Goal: Task Accomplishment & Management: Manage account settings

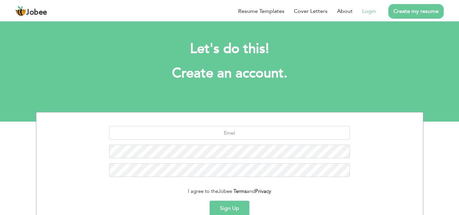
click at [372, 11] on link "Login" at bounding box center [370, 11] width 14 height 8
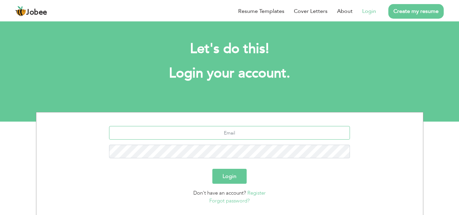
click at [259, 128] on input "text" at bounding box center [229, 133] width 241 height 14
type input "abdullahkhanzak5@gmail.com"
drag, startPoint x: 423, startPoint y: 0, endPoint x: 218, endPoint y: 78, distance: 219.2
click at [218, 78] on h1 "Login your account." at bounding box center [229, 74] width 367 height 18
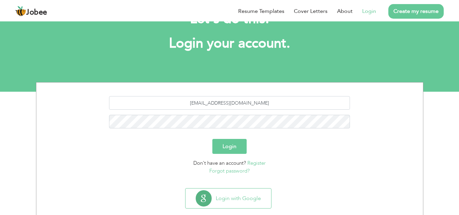
scroll to position [43, 0]
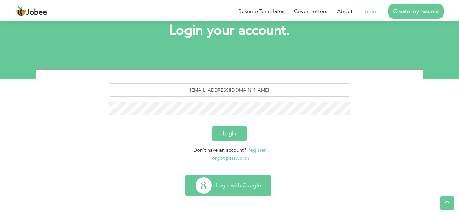
click at [243, 189] on button "Login with Google" at bounding box center [229, 186] width 86 height 20
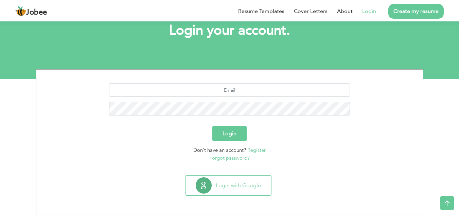
scroll to position [43, 0]
click at [226, 131] on button "Login" at bounding box center [230, 133] width 34 height 15
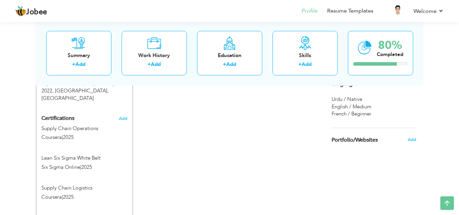
scroll to position [337, 0]
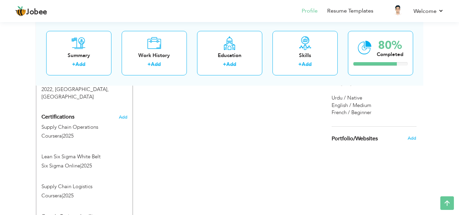
drag, startPoint x: 464, startPoint y: 51, endPoint x: 464, endPoint y: 155, distance: 104.7
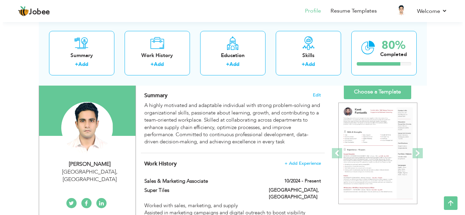
scroll to position [43, 0]
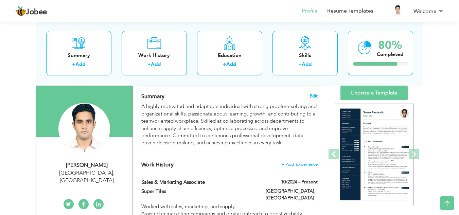
click at [312, 94] on span "Edit" at bounding box center [314, 96] width 8 height 5
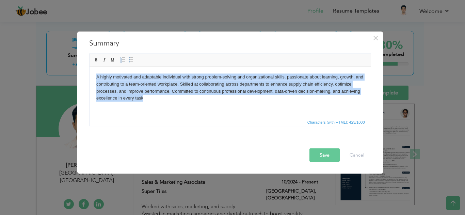
drag, startPoint x: 129, startPoint y: 96, endPoint x: 176, endPoint y: 143, distance: 66.6
click at [89, 77] on html "A highly motivated and adaptable individual with strong problem-solving and org…" at bounding box center [229, 88] width 281 height 42
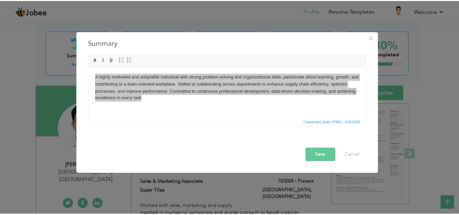
scroll to position [0, 0]
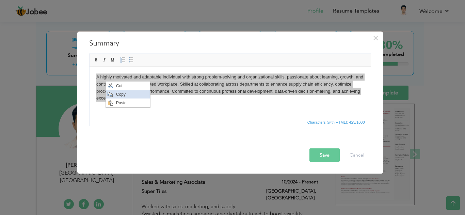
drag, startPoint x: 123, startPoint y: 96, endPoint x: 147, endPoint y: 111, distance: 28.1
click at [123, 96] on span "Copy" at bounding box center [131, 94] width 35 height 8
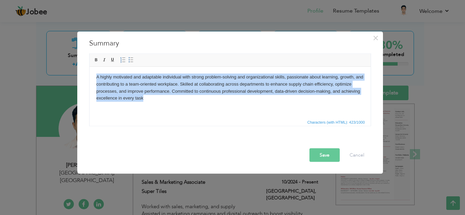
click at [143, 108] on html "A highly motivated and adaptable individual with strong problem-solving and org…" at bounding box center [229, 88] width 281 height 42
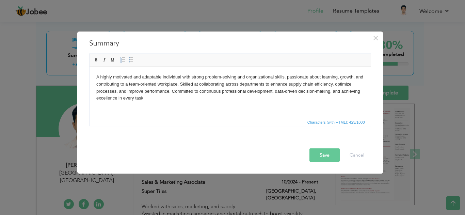
click at [27, 87] on div "× Summary A highly motivated and adaptable individual with strong problem-solvi…" at bounding box center [232, 107] width 465 height 215
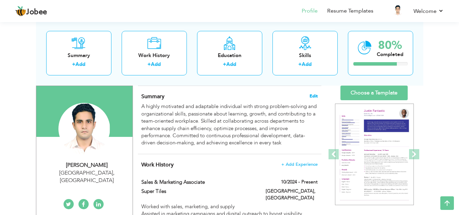
click at [316, 95] on span "Edit" at bounding box center [314, 96] width 8 height 5
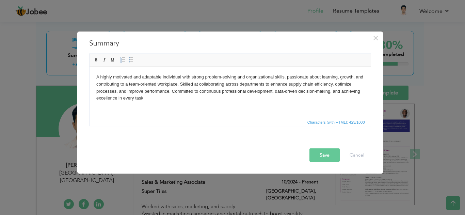
click at [180, 106] on html "A highly motivated and adaptable individual with strong problem-solving and org…" at bounding box center [229, 88] width 281 height 42
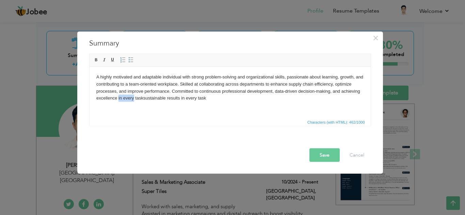
drag, startPoint x: 133, startPoint y: 100, endPoint x: 117, endPoint y: 98, distance: 16.1
click at [117, 98] on body "A highly motivated and adaptable individual with strong problem-solving and org…" at bounding box center [229, 87] width 267 height 28
click at [119, 105] on html "A highly motivated and adaptable individual with strong problem-solving and org…" at bounding box center [229, 88] width 281 height 42
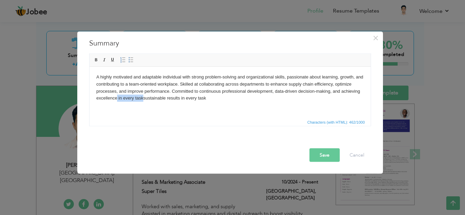
drag, startPoint x: 116, startPoint y: 97, endPoint x: 143, endPoint y: 98, distance: 26.6
click at [143, 98] on body "A highly motivated and adaptable individual with strong problem-solving and org…" at bounding box center [229, 87] width 267 height 28
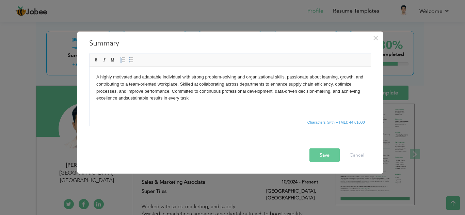
click at [200, 104] on html "A highly motivated and adaptable individual with strong problem-solving and org…" at bounding box center [229, 88] width 281 height 42
drag, startPoint x: 197, startPoint y: 105, endPoint x: 136, endPoint y: 98, distance: 61.2
click at [133, 98] on html "A highly motivated and adaptable individual with strong problem-solving and org…" at bounding box center [229, 88] width 281 height 42
click at [176, 105] on html "A highly motivated and adaptable individual with strong problem-solving and org…" at bounding box center [229, 88] width 281 height 42
drag, startPoint x: 331, startPoint y: 85, endPoint x: 288, endPoint y: 83, distance: 43.2
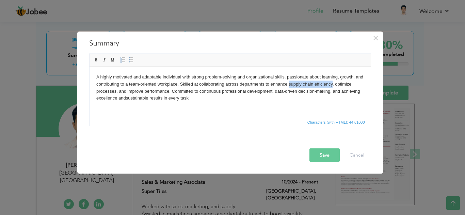
click at [288, 83] on body "A highly motivated and adaptable individual with strong problem-solving and org…" at bounding box center [229, 87] width 267 height 28
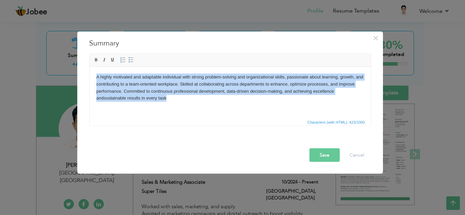
drag, startPoint x: 163, startPoint y: 102, endPoint x: 97, endPoint y: 75, distance: 71.5
click at [97, 75] on html "A highly motivated and adaptable individual with strong problem-solving and org…" at bounding box center [229, 88] width 281 height 42
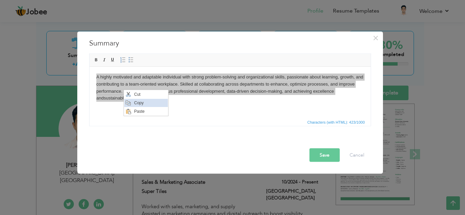
click at [138, 102] on span "Copy" at bounding box center [149, 103] width 35 height 8
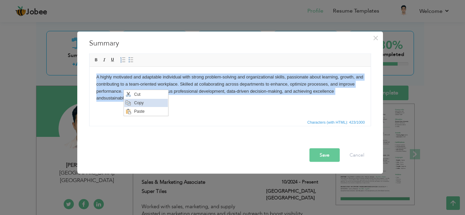
copy body "A highly motivated and adaptable individual with strong problem-solving and org…"
click at [165, 108] on html "A highly motivated and adaptable individual with strong problem-solving and org…" at bounding box center [229, 88] width 281 height 42
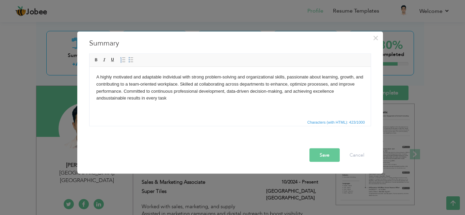
click at [322, 154] on button "Save" at bounding box center [324, 155] width 30 height 14
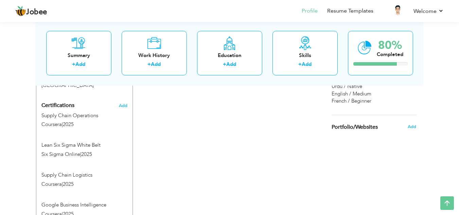
scroll to position [342, 0]
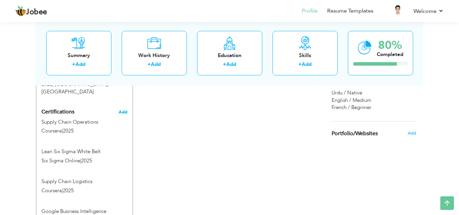
click at [127, 110] on span "Add" at bounding box center [123, 112] width 9 height 5
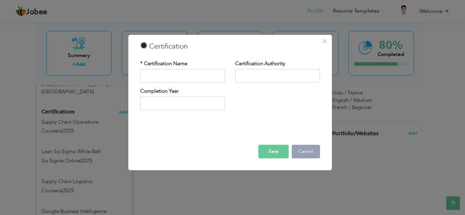
click at [306, 152] on button "Cancel" at bounding box center [305, 152] width 28 height 14
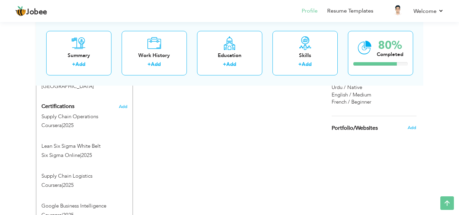
scroll to position [346, 0]
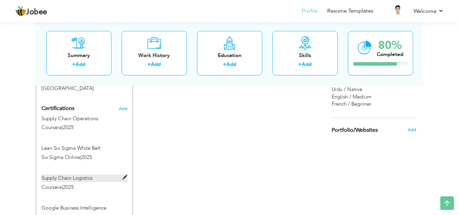
click at [96, 175] on label "Supply Chain Logistics" at bounding box center [84, 178] width 86 height 7
type input "Supply Chain Logistics"
type input "Coursera"
type input "2025"
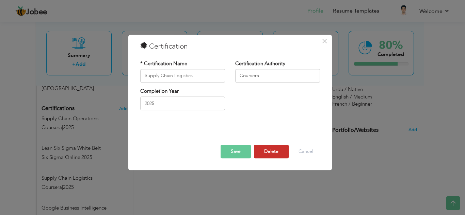
click at [274, 147] on button "Delete" at bounding box center [271, 152] width 35 height 14
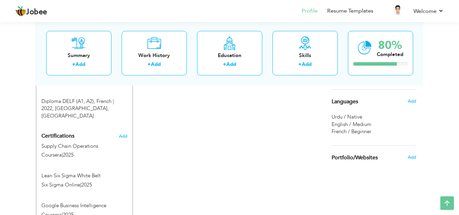
scroll to position [322, 0]
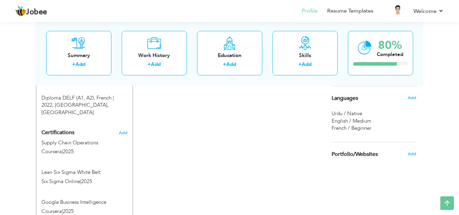
click at [223, 166] on div "CV Import Profile Strength 0% Select an Item from right menu Work History * Job…" at bounding box center [230, 59] width 194 height 507
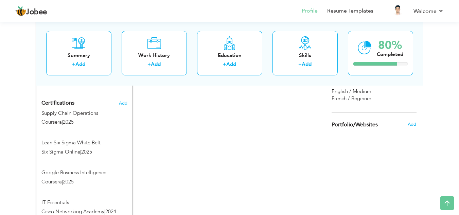
scroll to position [348, 0]
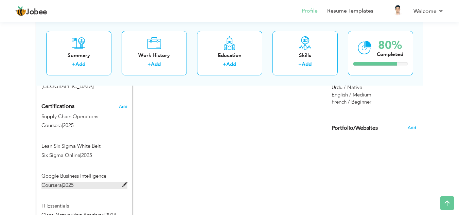
click at [125, 182] on span at bounding box center [124, 184] width 5 height 5
type input "Google Business Intelligence"
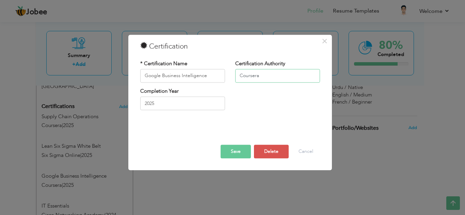
click at [287, 77] on input "Coursera" at bounding box center [277, 76] width 85 height 14
type input "C"
click at [243, 154] on button "Save" at bounding box center [235, 152] width 30 height 14
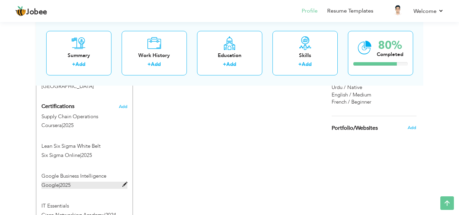
click at [125, 182] on span at bounding box center [124, 184] width 5 height 5
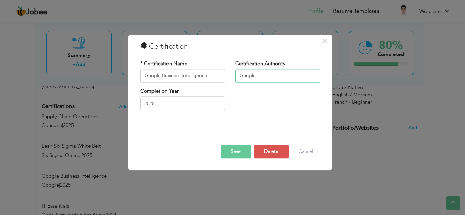
click at [238, 77] on input "Google" at bounding box center [277, 76] width 85 height 14
click at [289, 77] on input "Google" at bounding box center [277, 76] width 85 height 14
type input "Google, Coursera"
click at [234, 148] on button "Save" at bounding box center [235, 152] width 30 height 14
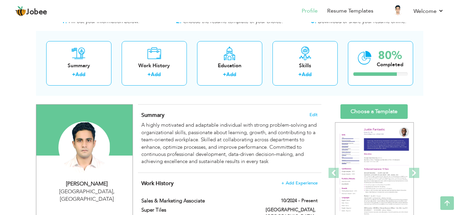
scroll to position [17, 0]
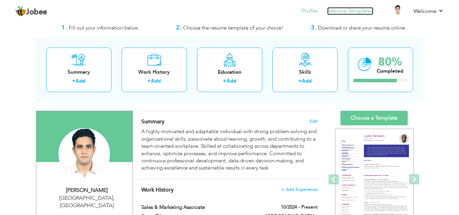
click at [354, 12] on link "Resume Templates" at bounding box center [351, 11] width 46 height 8
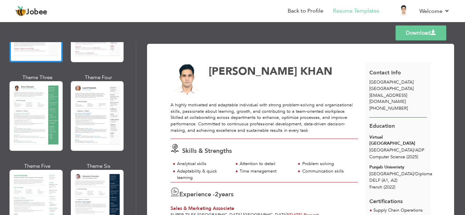
scroll to position [104, 0]
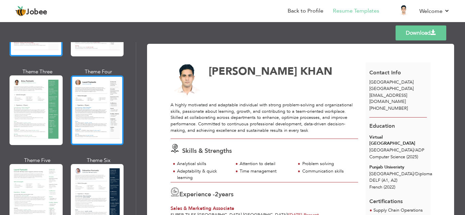
click at [103, 104] on div at bounding box center [97, 111] width 53 height 70
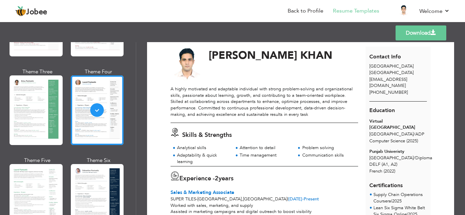
scroll to position [0, 0]
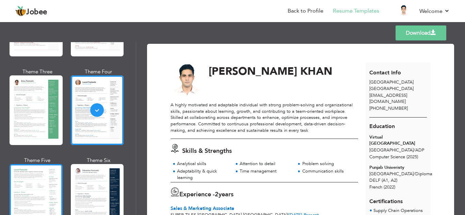
click at [46, 183] on div at bounding box center [36, 199] width 53 height 70
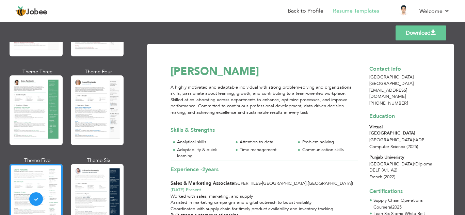
drag, startPoint x: 134, startPoint y: 77, endPoint x: 134, endPoint y: 85, distance: 7.9
click at [134, 85] on div "Professional Themes Theme One Theme Two Theme Three Theme Six" at bounding box center [68, 128] width 136 height 173
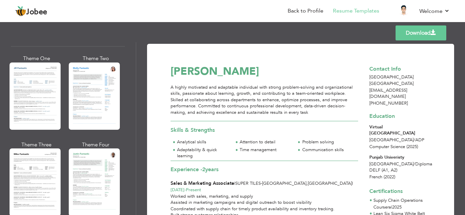
scroll to position [341, 0]
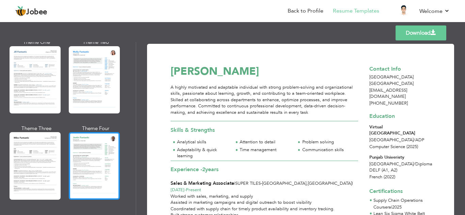
click at [82, 166] on div at bounding box center [94, 165] width 51 height 67
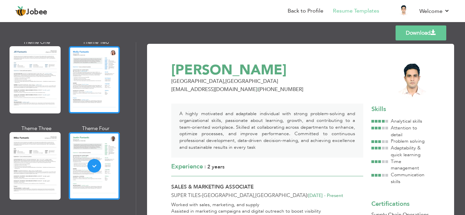
click at [92, 110] on div at bounding box center [94, 79] width 51 height 67
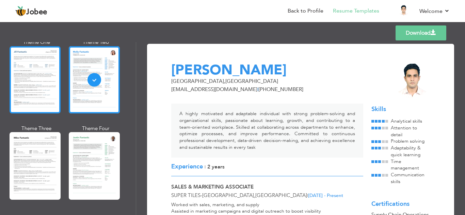
click at [30, 90] on div at bounding box center [35, 79] width 51 height 67
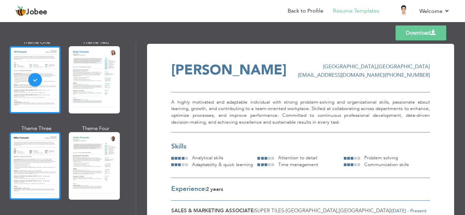
click at [37, 172] on div at bounding box center [35, 165] width 51 height 67
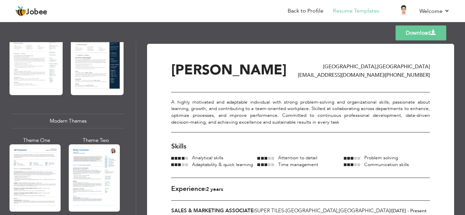
scroll to position [210, 0]
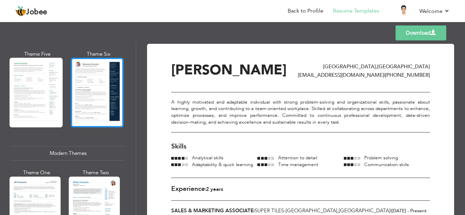
click at [86, 85] on div at bounding box center [97, 93] width 53 height 70
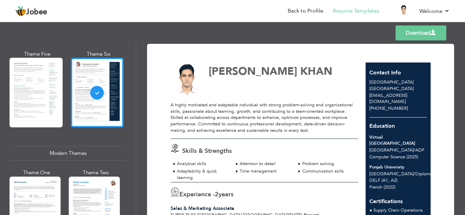
click at [28, 90] on div at bounding box center [36, 93] width 53 height 70
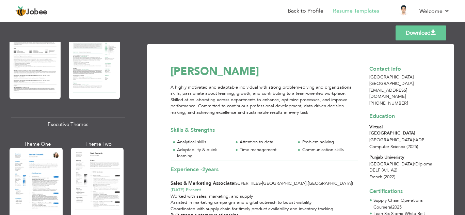
scroll to position [420, 0]
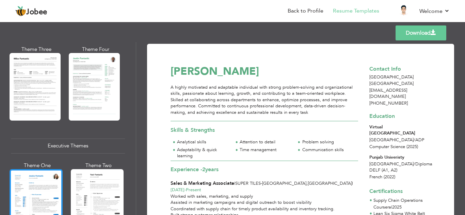
click at [42, 200] on div at bounding box center [36, 204] width 53 height 70
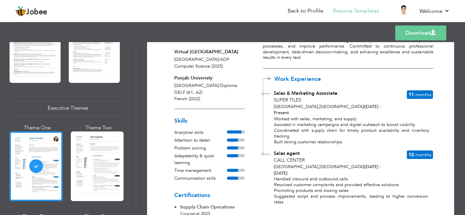
scroll to position [95, 0]
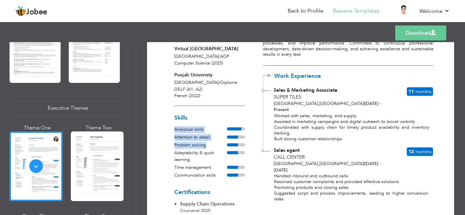
drag, startPoint x: 223, startPoint y: 107, endPoint x: 239, endPoint y: 135, distance: 32.5
click at [239, 135] on div "Skills Analytical skills Attention to detail Problem solving Adaptability & qui…" at bounding box center [209, 147] width 83 height 68
click at [240, 165] on div at bounding box center [209, 168] width 70 height 7
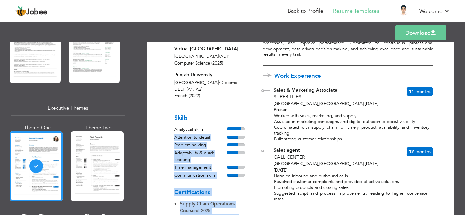
drag, startPoint x: 245, startPoint y: 168, endPoint x: 205, endPoint y: 110, distance: 70.7
click at [205, 110] on div "Download Contact Info Lahore Pakistan abdullahkhanzak5@gmail.com +92 310 248664…" at bounding box center [300, 116] width 283 height 317
click at [234, 151] on div at bounding box center [232, 152] width 11 height 3
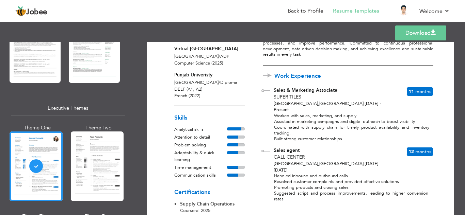
scroll to position [114, 0]
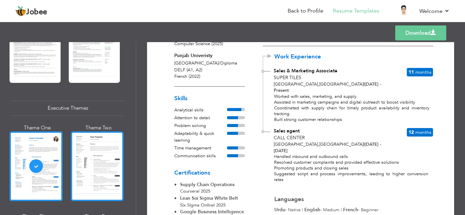
click at [97, 171] on div at bounding box center [97, 167] width 53 height 70
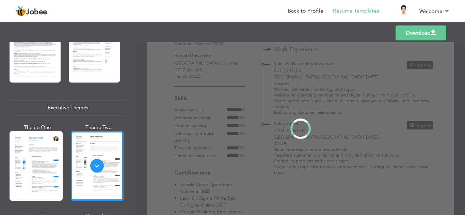
scroll to position [0, 0]
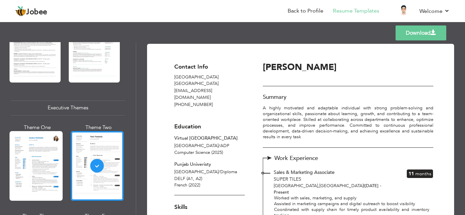
click at [30, 167] on div at bounding box center [36, 166] width 53 height 70
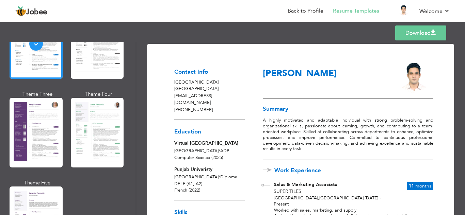
scroll to position [567, 0]
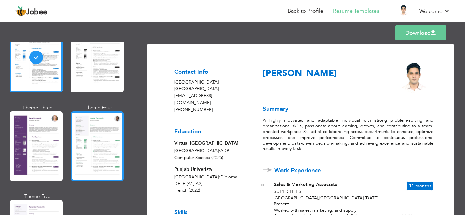
click at [100, 145] on div at bounding box center [97, 147] width 53 height 70
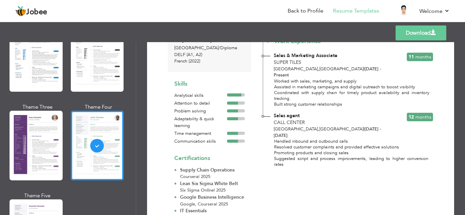
scroll to position [97, 0]
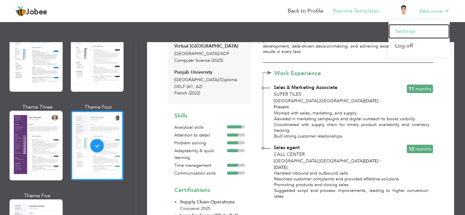
click at [408, 31] on link "Settings" at bounding box center [418, 31] width 61 height 15
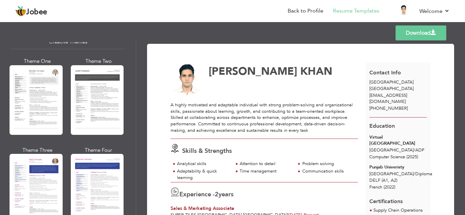
scroll to position [834, 0]
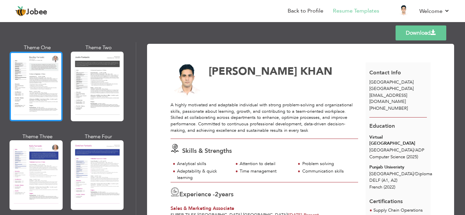
click at [41, 102] on div at bounding box center [36, 87] width 53 height 70
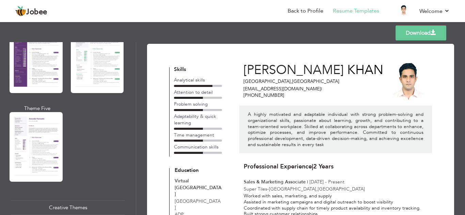
scroll to position [649, 0]
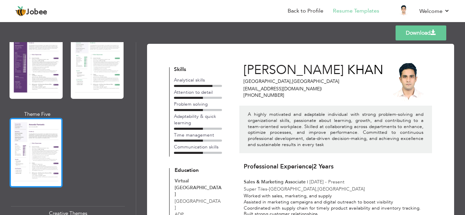
click at [33, 129] on div at bounding box center [36, 153] width 53 height 70
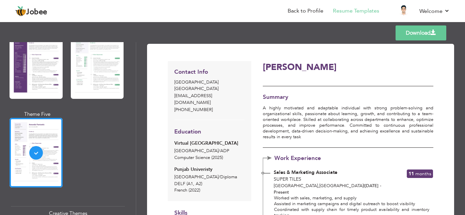
scroll to position [564, 0]
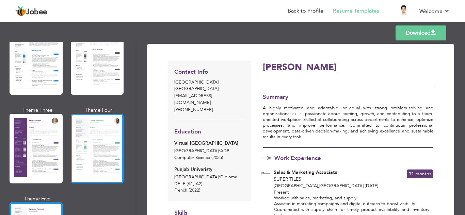
click at [110, 138] on div at bounding box center [97, 149] width 53 height 70
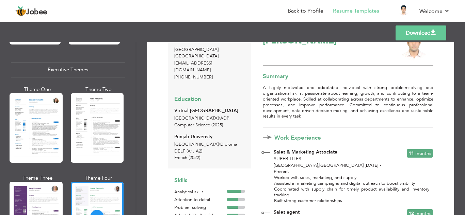
scroll to position [480, 0]
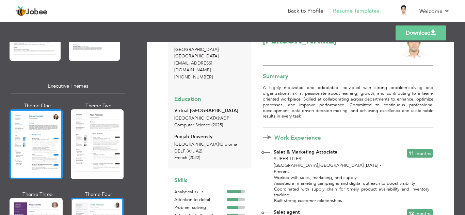
click at [51, 150] on div at bounding box center [36, 145] width 53 height 70
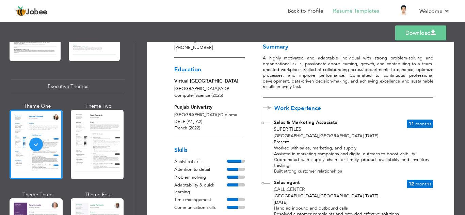
scroll to position [39, 0]
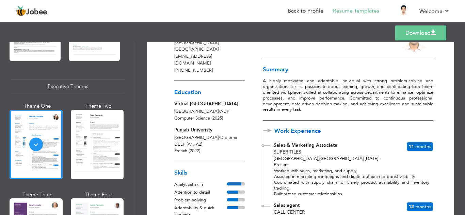
drag, startPoint x: 132, startPoint y: 117, endPoint x: 132, endPoint y: 109, distance: 8.2
click at [132, 109] on div "Professional Themes Theme One Theme Two Theme Three Theme Six" at bounding box center [68, 128] width 136 height 173
click at [209, 127] on div "Punjab Univeristy" at bounding box center [209, 130] width 70 height 7
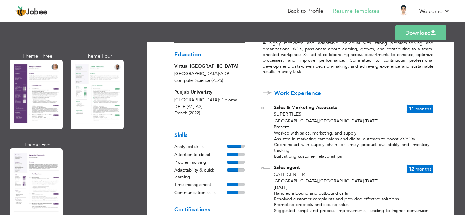
scroll to position [624, 0]
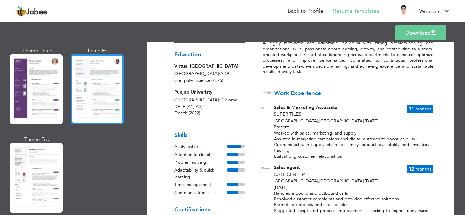
click at [108, 104] on div at bounding box center [97, 89] width 53 height 70
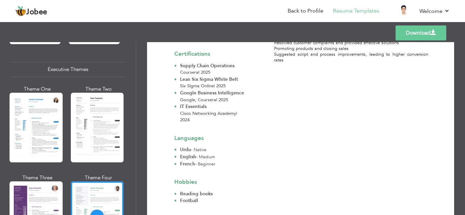
scroll to position [488, 0]
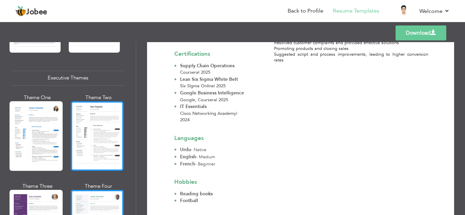
click at [76, 120] on div at bounding box center [97, 136] width 53 height 70
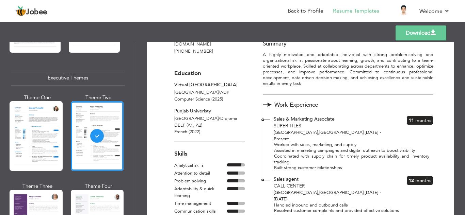
scroll to position [55, 0]
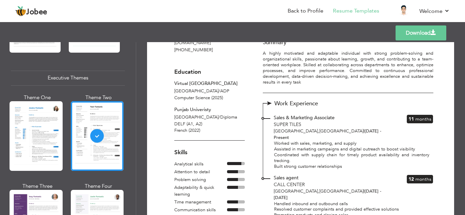
drag, startPoint x: 133, startPoint y: 113, endPoint x: 134, endPoint y: 107, distance: 5.6
click at [134, 107] on div "Professional Themes Theme One Theme Two Theme Three Theme Six" at bounding box center [68, 128] width 136 height 173
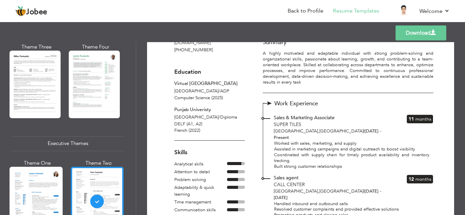
scroll to position [392, 0]
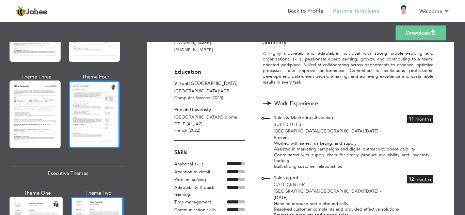
click at [103, 96] on div at bounding box center [94, 114] width 51 height 67
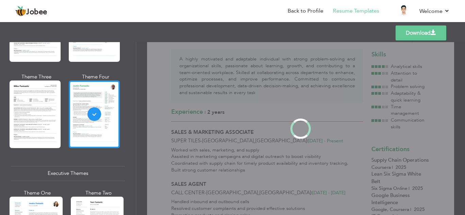
scroll to position [0, 0]
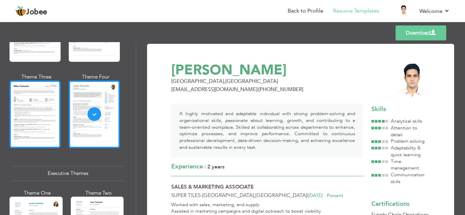
click at [48, 109] on div at bounding box center [35, 114] width 51 height 67
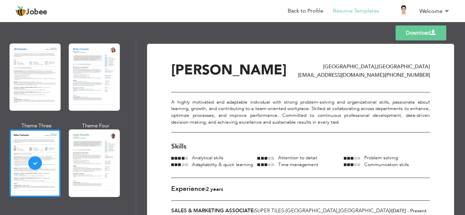
scroll to position [322, 0]
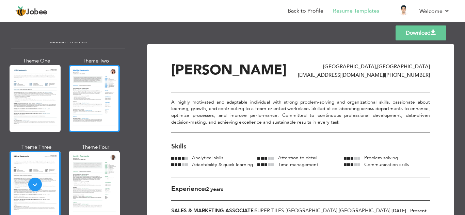
click at [96, 100] on div at bounding box center [94, 98] width 51 height 67
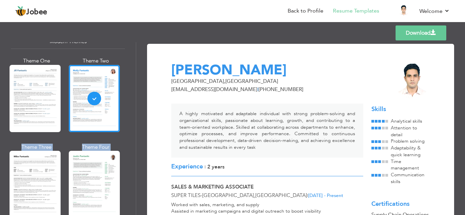
drag, startPoint x: 136, startPoint y: 97, endPoint x: 137, endPoint y: 80, distance: 16.7
click at [137, 80] on div "Professional Themes Theme One Theme Two Theme Three Theme Four" at bounding box center [232, 128] width 465 height 173
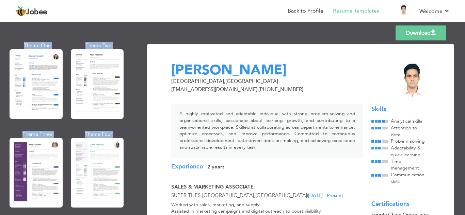
scroll to position [573, 0]
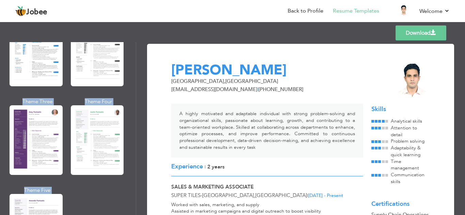
click at [114, 184] on div "Theme One Theme Two Theme Three Theme Four" at bounding box center [68, 143] width 114 height 266
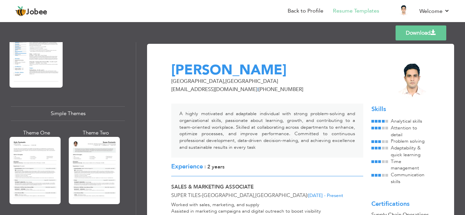
scroll to position [1129, 0]
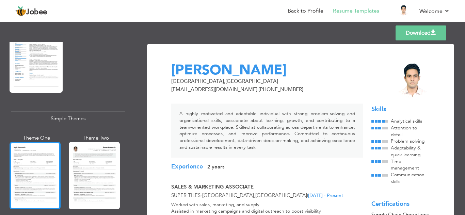
click at [35, 180] on div at bounding box center [35, 175] width 51 height 67
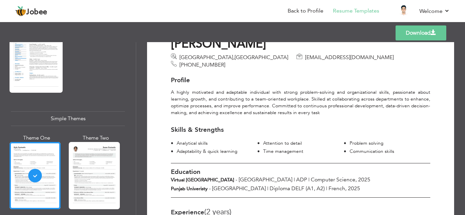
scroll to position [0, 0]
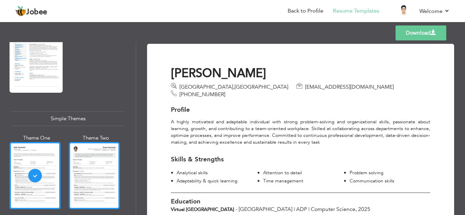
click at [106, 171] on div at bounding box center [94, 175] width 51 height 67
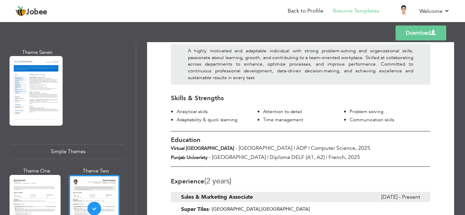
scroll to position [1072, 0]
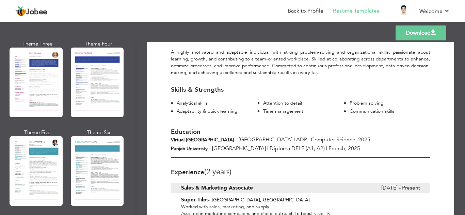
scroll to position [919, 0]
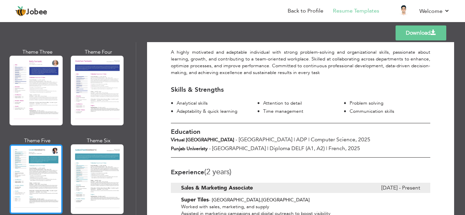
click at [46, 176] on div at bounding box center [36, 180] width 53 height 70
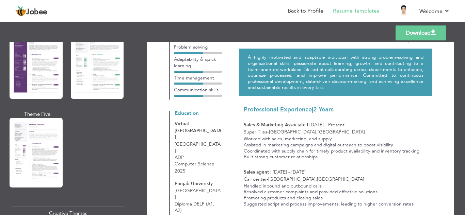
scroll to position [614, 0]
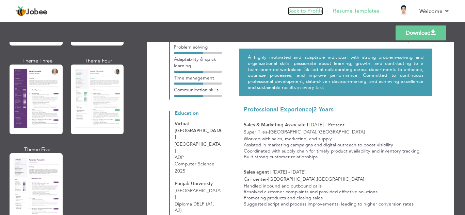
click at [315, 9] on link "Back to Profile" at bounding box center [305, 11] width 36 height 8
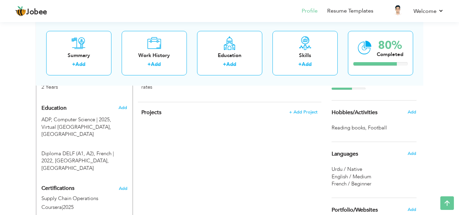
scroll to position [264, 0]
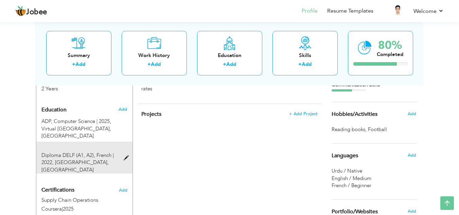
click at [125, 156] on span at bounding box center [128, 158] width 9 height 5
type input "Diploma DELF (A1, A2)"
type input "French"
type input "2022"
type input "Punjab Univeristy"
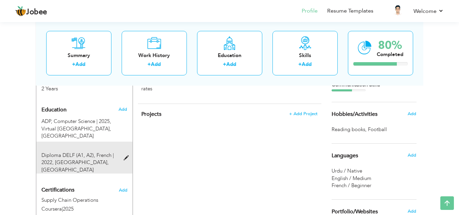
radio input "true"
type input "[GEOGRAPHIC_DATA]"
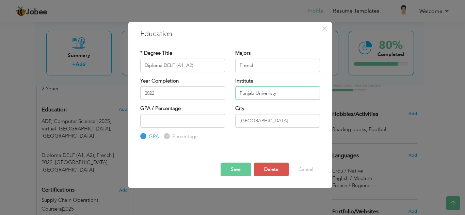
click at [271, 96] on input "Punjab Univeristy" at bounding box center [277, 93] width 85 height 14
click at [271, 94] on input "Punjab Univeristy" at bounding box center [277, 93] width 85 height 14
click at [270, 94] on input "Punjab Univeristy" at bounding box center [277, 93] width 85 height 14
click at [278, 96] on input "Punjab Univeristy" at bounding box center [277, 93] width 85 height 14
type input "[GEOGRAPHIC_DATA]"
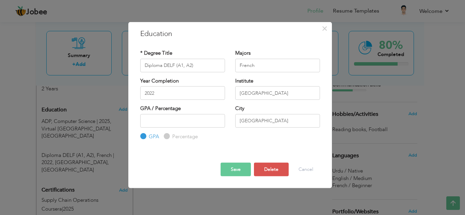
click at [235, 168] on button "Save" at bounding box center [235, 170] width 30 height 14
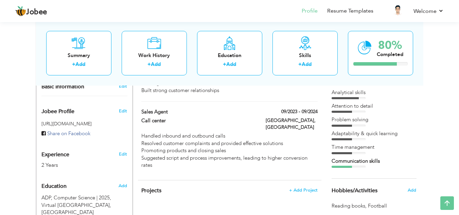
scroll to position [154, 0]
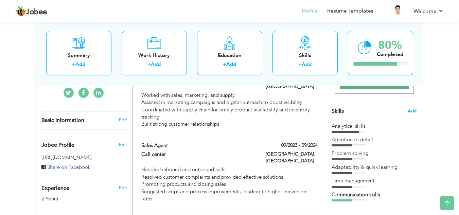
click at [415, 114] on span "Add" at bounding box center [412, 111] width 9 height 6
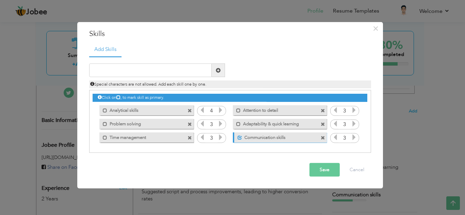
drag, startPoint x: 211, startPoint y: 111, endPoint x: 187, endPoint y: 166, distance: 59.4
click at [187, 166] on div "Save Cancel" at bounding box center [230, 170] width 292 height 24
click at [120, 99] on icon at bounding box center [118, 97] width 4 height 4
click at [120, 97] on icon at bounding box center [118, 97] width 4 height 4
click at [120, 98] on icon at bounding box center [118, 97] width 4 height 4
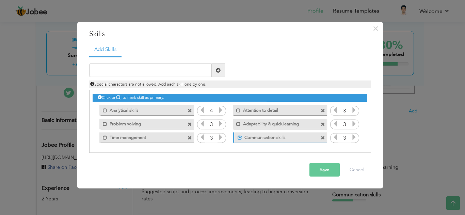
click at [98, 103] on div "Click on , to mark skill as primary. Mark as primary skill. Analytical skills 4…" at bounding box center [230, 117] width 274 height 54
click at [100, 97] on icon at bounding box center [100, 97] width 4 height 4
click at [99, 96] on icon at bounding box center [100, 97] width 4 height 4
click at [120, 97] on icon at bounding box center [118, 97] width 4 height 4
click at [104, 112] on span at bounding box center [105, 110] width 4 height 4
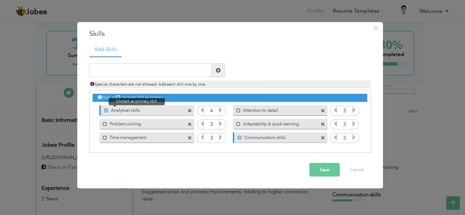
click at [104, 112] on span at bounding box center [106, 110] width 4 height 4
click at [107, 112] on label "Analytical skills" at bounding box center [141, 109] width 69 height 9
click at [108, 112] on label "Analytical skills" at bounding box center [142, 109] width 68 height 9
click at [217, 111] on icon at bounding box center [220, 110] width 6 height 6
click at [221, 112] on icon at bounding box center [220, 110] width 6 height 6
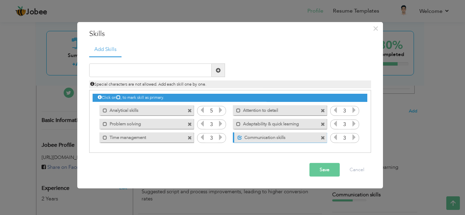
click at [221, 112] on icon at bounding box center [220, 110] width 6 height 6
click at [220, 122] on icon at bounding box center [220, 124] width 6 height 6
click at [250, 138] on label "Communication skills" at bounding box center [276, 136] width 68 height 9
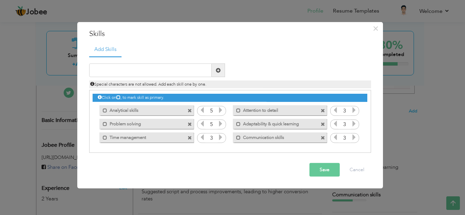
click at [199, 138] on icon at bounding box center [202, 137] width 6 height 6
click at [200, 138] on icon at bounding box center [202, 137] width 6 height 6
click at [201, 138] on icon at bounding box center [202, 137] width 6 height 6
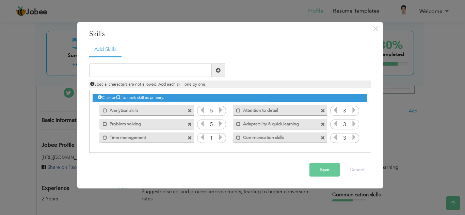
click at [221, 137] on icon at bounding box center [220, 137] width 6 height 6
click at [223, 138] on icon at bounding box center [220, 137] width 6 height 6
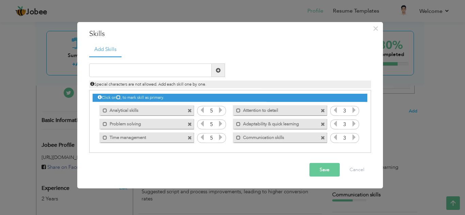
click at [223, 138] on icon at bounding box center [220, 137] width 6 height 6
click at [223, 137] on icon at bounding box center [220, 137] width 6 height 6
drag, startPoint x: 214, startPoint y: 137, endPoint x: 257, endPoint y: 172, distance: 55.6
click at [257, 172] on div "Save Cancel" at bounding box center [230, 170] width 292 height 24
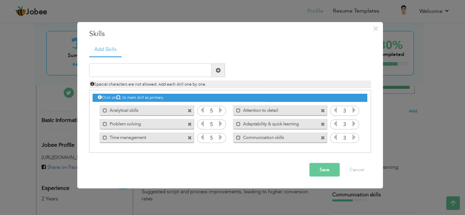
click at [356, 107] on icon at bounding box center [354, 110] width 6 height 6
click at [359, 102] on div "Click on , to mark skill as primary." at bounding box center [230, 98] width 274 height 8
click at [359, 101] on div "Click on , to mark skill as primary." at bounding box center [230, 98] width 274 height 8
click at [182, 103] on div "Click on , to mark skill as primary. Mark as primary skill. Analytical skills 4…" at bounding box center [230, 117] width 274 height 54
click at [143, 102] on div "Click on , to mark skill as primary. Mark as primary skill. Analytical skills 4…" at bounding box center [230, 117] width 274 height 54
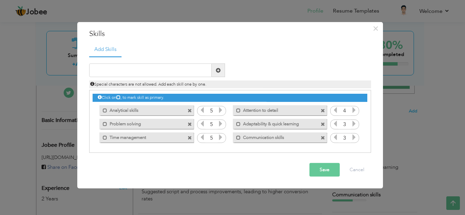
drag, startPoint x: 133, startPoint y: 96, endPoint x: 123, endPoint y: 96, distance: 10.2
click at [133, 96] on div "Click on , to mark skill as primary." at bounding box center [230, 98] width 274 height 8
click at [120, 94] on div "Click on , to mark skill as primary." at bounding box center [230, 98] width 274 height 8
click at [120, 96] on icon at bounding box center [118, 97] width 4 height 4
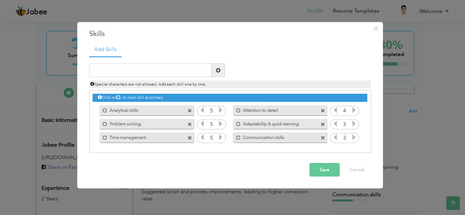
click at [197, 108] on div "4" at bounding box center [211, 111] width 29 height 10
click at [202, 110] on icon at bounding box center [202, 110] width 6 height 6
click at [223, 109] on icon at bounding box center [220, 110] width 6 height 6
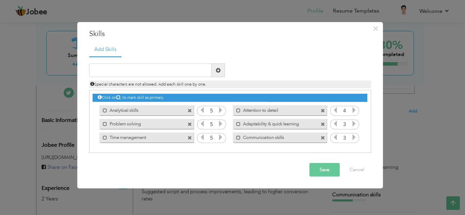
click at [223, 109] on icon at bounding box center [220, 110] width 6 height 6
click at [200, 112] on icon at bounding box center [202, 110] width 6 height 6
click at [203, 125] on icon at bounding box center [202, 124] width 6 height 6
click at [201, 138] on icon at bounding box center [202, 137] width 6 height 6
click at [338, 110] on icon at bounding box center [335, 110] width 6 height 6
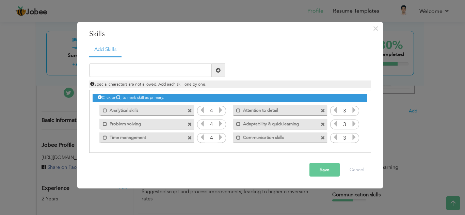
click at [354, 112] on icon at bounding box center [354, 110] width 6 height 6
click at [354, 125] on icon at bounding box center [354, 124] width 6 height 6
click at [352, 135] on icon at bounding box center [354, 137] width 6 height 6
click at [320, 177] on button "Save" at bounding box center [324, 170] width 30 height 14
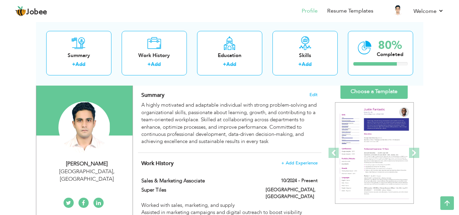
scroll to position [11, 0]
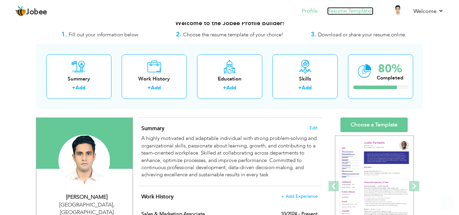
click at [358, 13] on link "Resume Templates" at bounding box center [351, 11] width 46 height 8
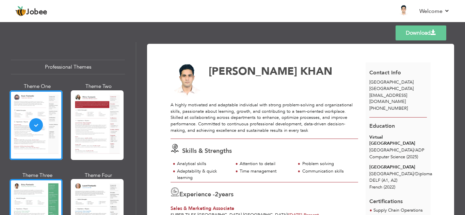
click at [50, 195] on div at bounding box center [36, 214] width 53 height 70
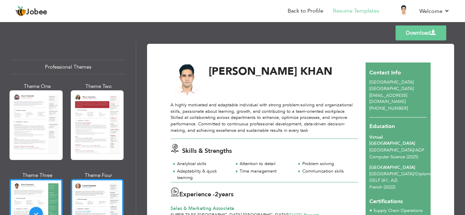
click at [104, 199] on div at bounding box center [97, 214] width 53 height 70
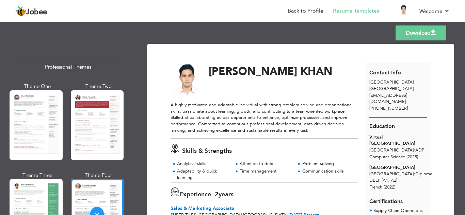
drag, startPoint x: 133, startPoint y: 62, endPoint x: 138, endPoint y: 56, distance: 8.2
click at [133, 70] on div "Professional Themes Theme One Theme Two Theme Three Theme Six" at bounding box center [68, 128] width 136 height 173
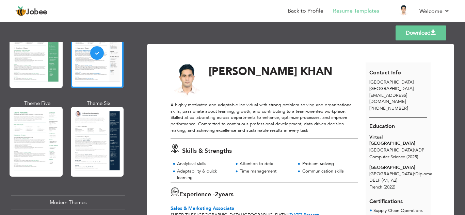
scroll to position [166, 0]
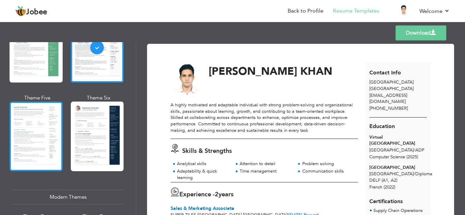
click at [34, 123] on div at bounding box center [36, 137] width 53 height 70
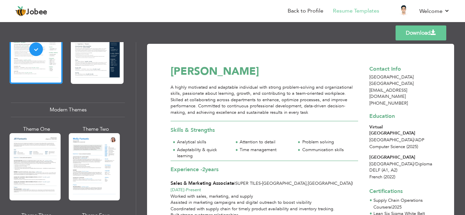
scroll to position [303, 0]
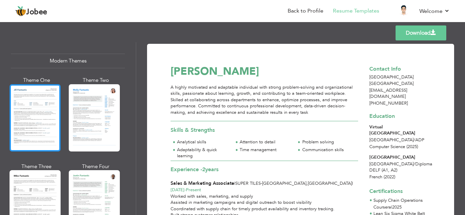
click at [36, 113] on div at bounding box center [35, 117] width 51 height 67
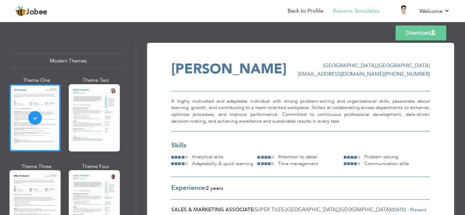
scroll to position [0, 0]
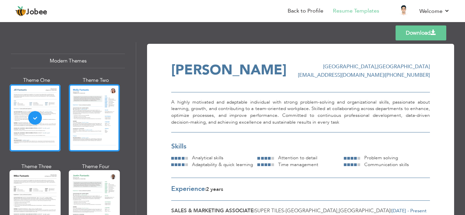
click at [112, 139] on div at bounding box center [94, 117] width 51 height 67
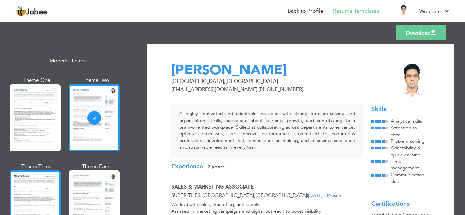
click at [28, 202] on div at bounding box center [35, 203] width 51 height 67
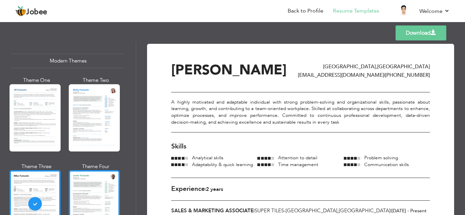
click at [91, 211] on div at bounding box center [94, 203] width 51 height 67
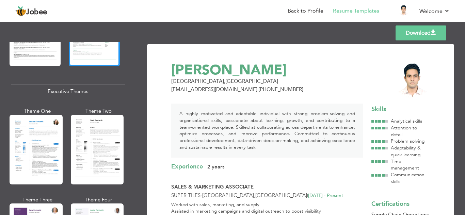
scroll to position [502, 0]
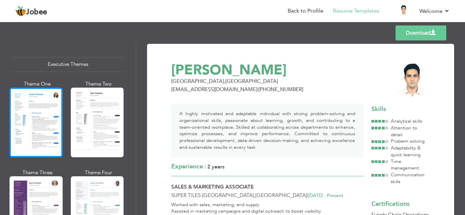
click at [23, 119] on div at bounding box center [36, 123] width 53 height 70
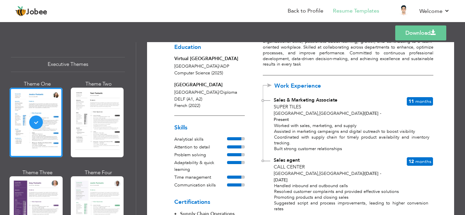
scroll to position [0, 0]
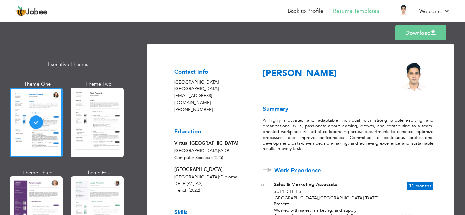
click at [431, 36] on link "Download" at bounding box center [420, 33] width 51 height 15
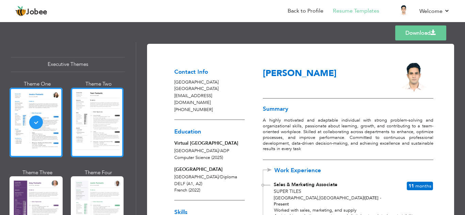
click at [98, 121] on div at bounding box center [97, 123] width 53 height 70
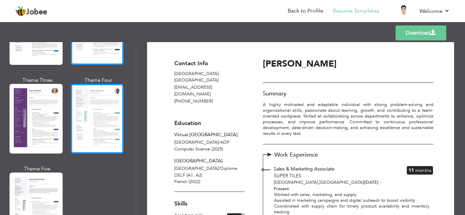
scroll to position [605, 0]
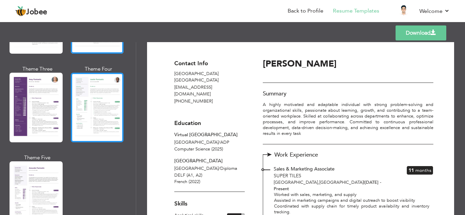
click at [106, 121] on div at bounding box center [97, 108] width 53 height 70
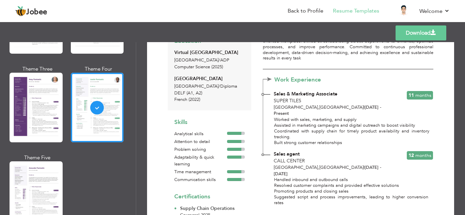
scroll to position [0, 0]
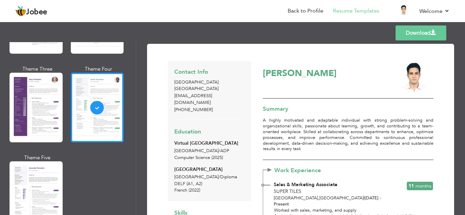
click at [436, 32] on link "Download" at bounding box center [420, 33] width 51 height 15
drag, startPoint x: 133, startPoint y: 123, endPoint x: 135, endPoint y: 104, distance: 19.2
click at [135, 104] on div "Professional Themes Theme One Theme Two Theme Three Theme Six" at bounding box center [68, 128] width 136 height 173
click at [131, 117] on div "Professional Themes Theme One Theme Two Theme Three Theme Six" at bounding box center [68, 128] width 136 height 173
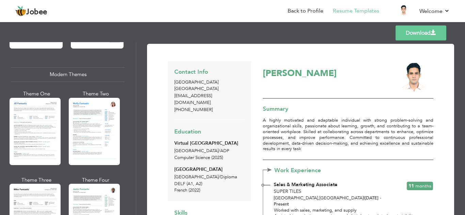
scroll to position [262, 0]
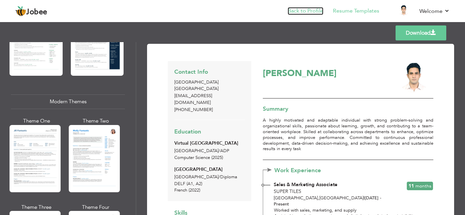
click at [314, 13] on link "Back to Profile" at bounding box center [305, 11] width 36 height 8
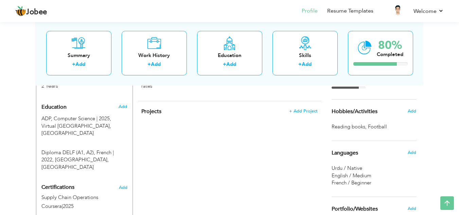
scroll to position [273, 0]
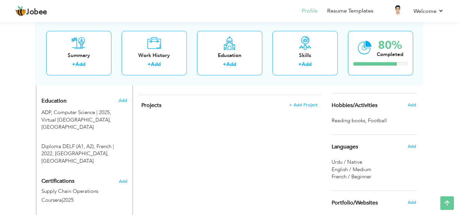
click at [13, 135] on div "View Resume Export PDF Profile Summary Public Link Experience Education Awards …" at bounding box center [229, 51] width 459 height 609
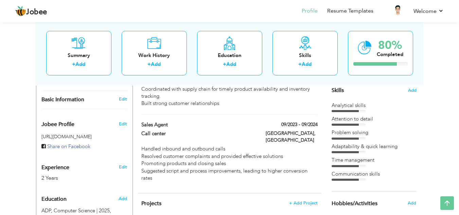
scroll to position [138, 0]
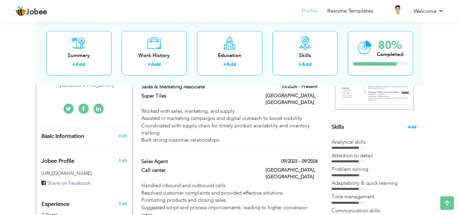
click at [414, 129] on span "Add" at bounding box center [412, 127] width 9 height 6
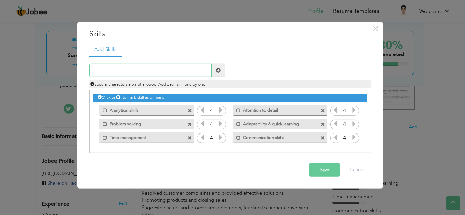
click at [145, 71] on input "text" at bounding box center [150, 71] width 122 height 14
type input "Data Entry"
click at [162, 110] on label "Analytical skills" at bounding box center [141, 109] width 69 height 9
click at [137, 110] on label "Analytical skills" at bounding box center [142, 109] width 68 height 9
click at [318, 175] on button "Save" at bounding box center [324, 170] width 30 height 14
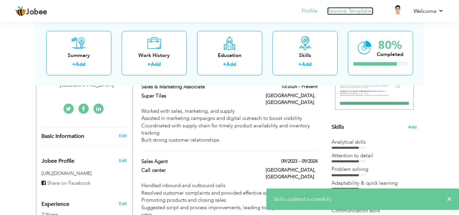
click at [358, 11] on link "Resume Templates" at bounding box center [351, 11] width 46 height 8
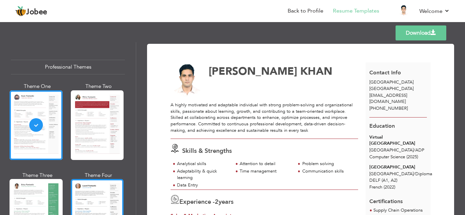
click at [111, 203] on div at bounding box center [97, 214] width 53 height 70
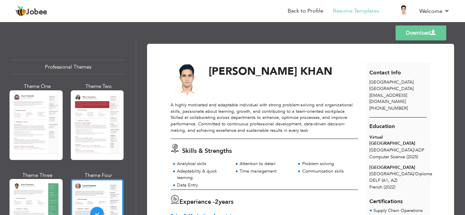
drag, startPoint x: 112, startPoint y: 153, endPoint x: 116, endPoint y: 153, distance: 3.4
click at [113, 153] on div at bounding box center [97, 125] width 53 height 70
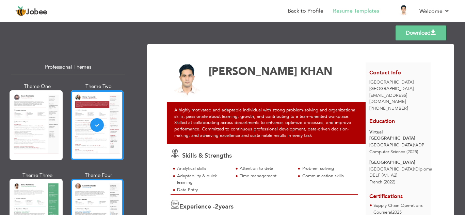
click at [116, 197] on div at bounding box center [97, 214] width 53 height 70
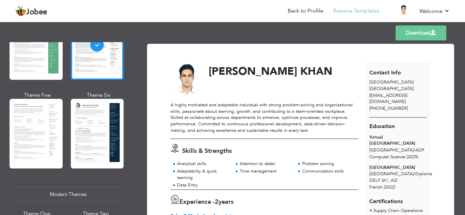
scroll to position [204, 0]
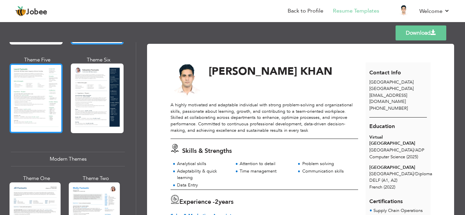
click at [44, 84] on div at bounding box center [36, 99] width 53 height 70
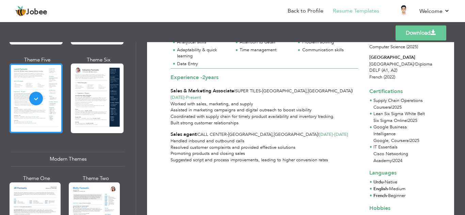
scroll to position [147, 0]
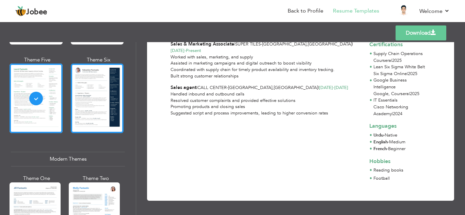
click at [116, 108] on div at bounding box center [97, 99] width 53 height 70
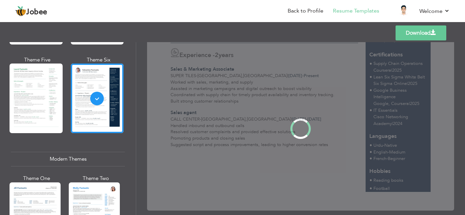
scroll to position [0, 0]
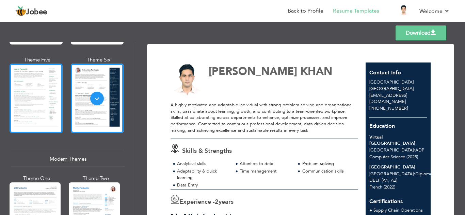
click at [48, 83] on div at bounding box center [36, 99] width 53 height 70
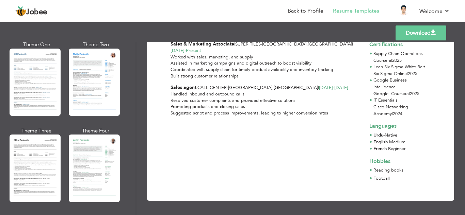
scroll to position [346, 0]
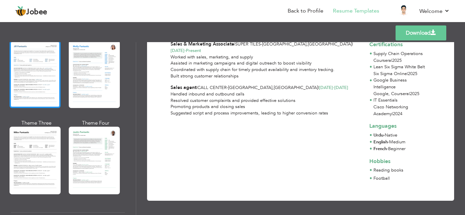
click at [51, 96] on div at bounding box center [35, 74] width 51 height 67
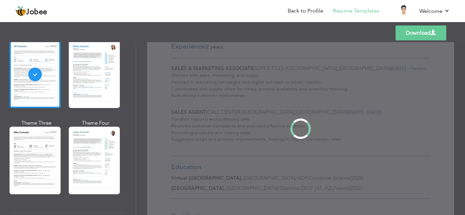
scroll to position [0, 0]
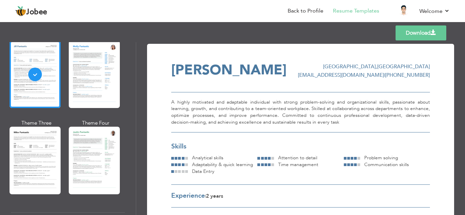
drag, startPoint x: 133, startPoint y: 92, endPoint x: 134, endPoint y: 102, distance: 9.6
click at [134, 102] on div "Professional Themes Theme One Theme Two Theme Three Theme Six" at bounding box center [68, 128] width 136 height 173
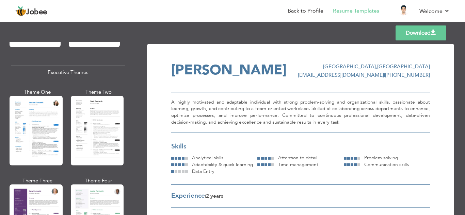
scroll to position [551, 0]
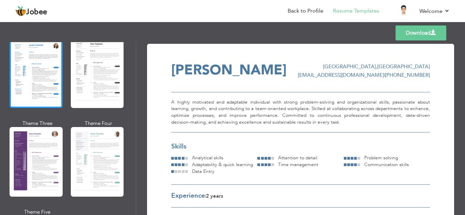
click at [47, 83] on div at bounding box center [36, 73] width 53 height 70
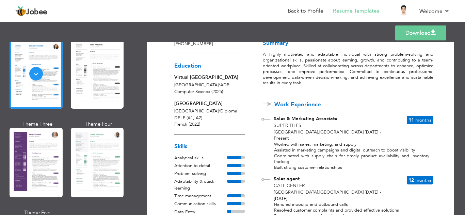
scroll to position [0, 0]
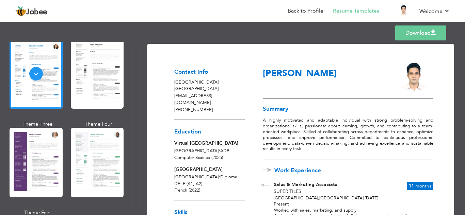
click at [423, 30] on link "Download" at bounding box center [420, 33] width 51 height 15
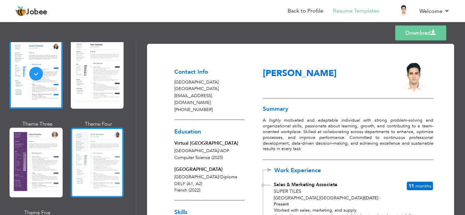
click at [111, 154] on div at bounding box center [97, 163] width 53 height 70
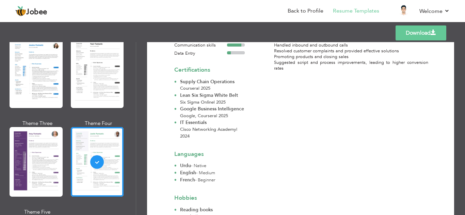
scroll to position [251, 0]
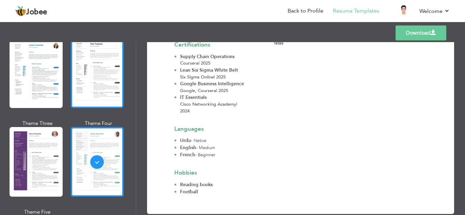
click at [105, 72] on div at bounding box center [97, 73] width 53 height 70
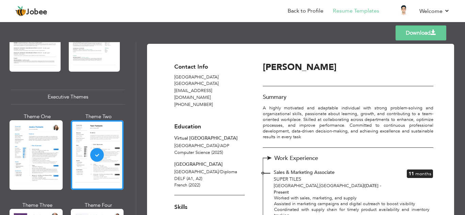
scroll to position [458, 0]
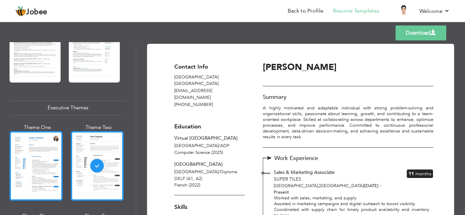
click at [40, 156] on div at bounding box center [36, 166] width 53 height 70
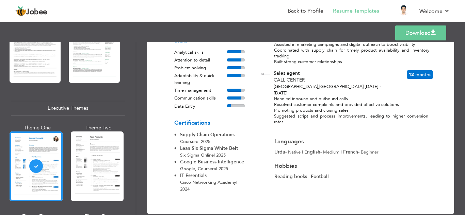
scroll to position [0, 0]
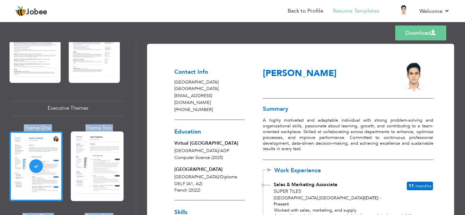
drag, startPoint x: 136, startPoint y: 108, endPoint x: 140, endPoint y: 99, distance: 10.0
click at [140, 99] on div "Professional Themes Theme One Theme Two Theme Three Theme Four" at bounding box center [232, 128] width 465 height 173
click at [140, 117] on div "Download Contact Info Lahore [GEOGRAPHIC_DATA] [EMAIL_ADDRESS][DOMAIN_NAME] [PH…" at bounding box center [300, 128] width 329 height 173
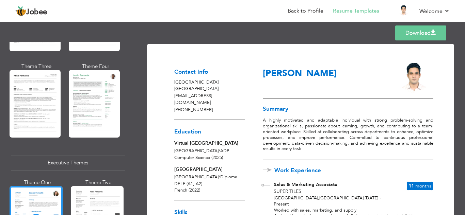
scroll to position [381, 0]
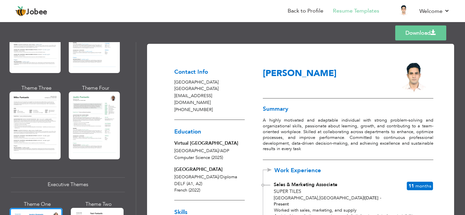
click at [107, 119] on div at bounding box center [94, 125] width 51 height 67
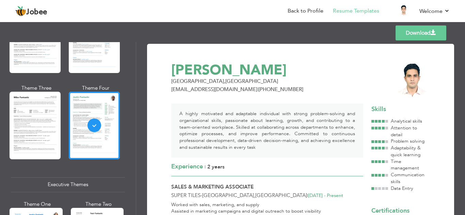
scroll to position [322, 0]
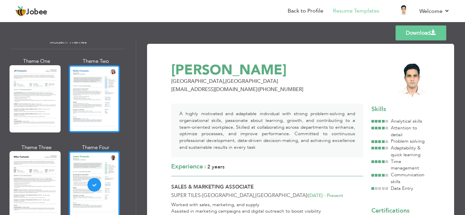
click at [106, 103] on div at bounding box center [94, 98] width 51 height 67
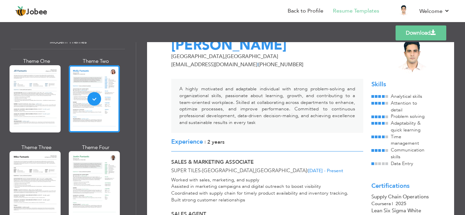
scroll to position [0, 0]
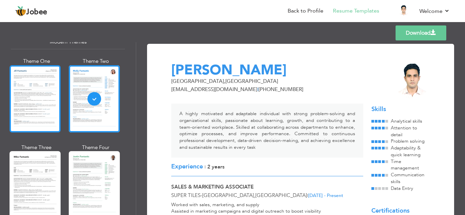
click at [15, 106] on div at bounding box center [35, 98] width 51 height 67
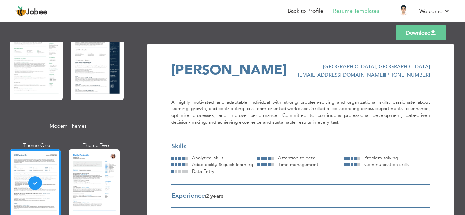
scroll to position [196, 0]
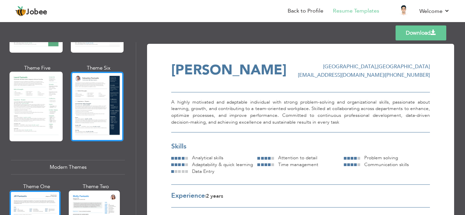
click at [72, 103] on div at bounding box center [97, 107] width 53 height 70
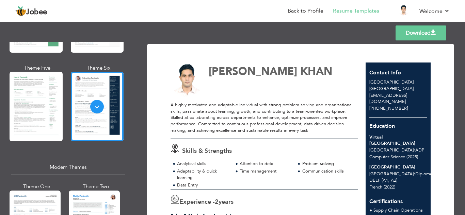
click at [66, 102] on div "Theme One Theme Two Theme Three Theme Four" at bounding box center [68, 20] width 114 height 266
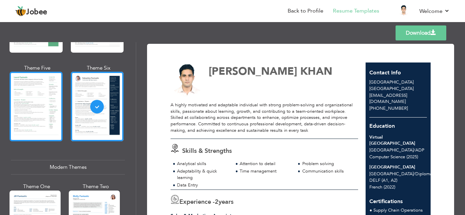
click at [40, 107] on div at bounding box center [36, 107] width 53 height 70
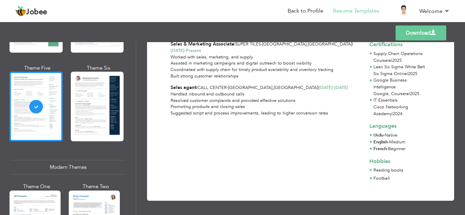
scroll to position [0, 0]
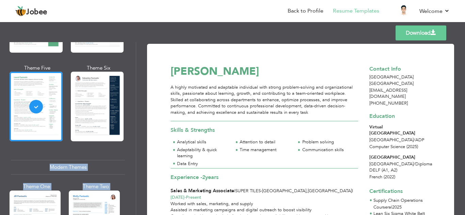
drag, startPoint x: 133, startPoint y: 78, endPoint x: 138, endPoint y: 66, distance: 13.1
click at [138, 66] on div "Professional Themes Theme One Theme Two Theme Three Theme Four" at bounding box center [232, 128] width 465 height 173
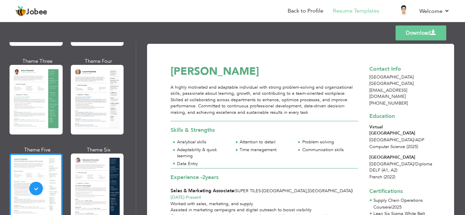
scroll to position [57, 0]
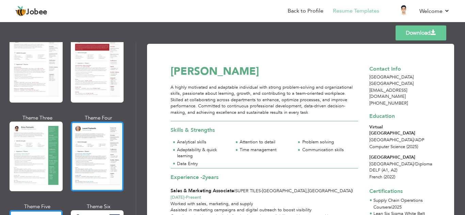
click at [107, 148] on div at bounding box center [97, 157] width 53 height 70
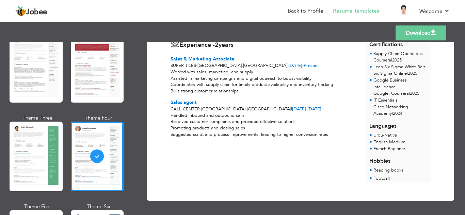
scroll to position [0, 0]
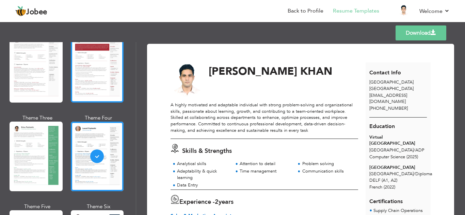
click at [114, 63] on div at bounding box center [97, 68] width 53 height 70
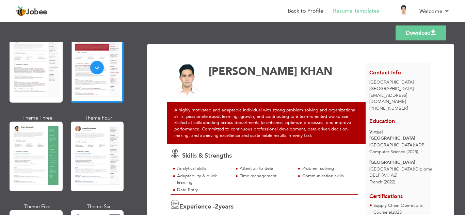
scroll to position [11, 0]
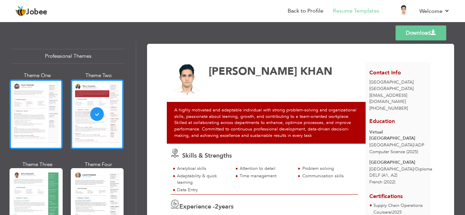
click at [11, 102] on div at bounding box center [36, 115] width 53 height 70
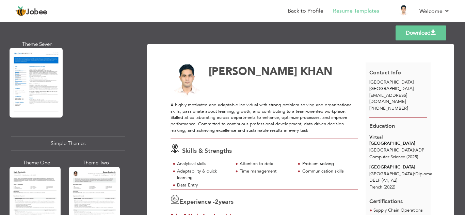
scroll to position [1118, 0]
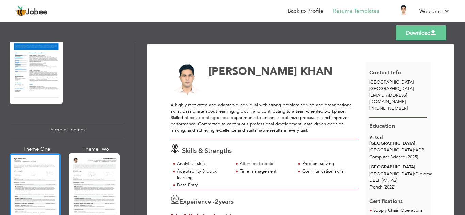
click at [40, 182] on div at bounding box center [35, 186] width 51 height 67
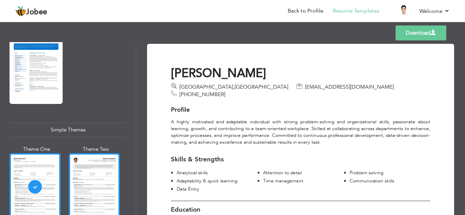
click at [85, 183] on div at bounding box center [94, 186] width 51 height 67
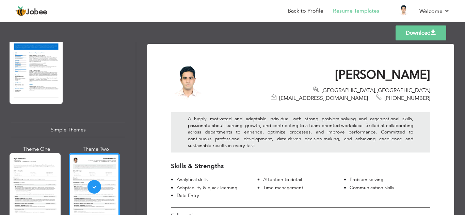
scroll to position [1020, 0]
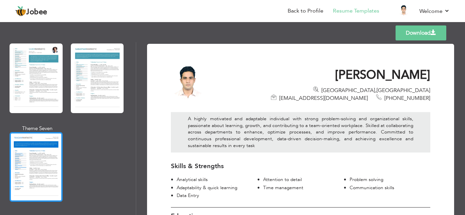
click at [44, 155] on div at bounding box center [36, 167] width 53 height 70
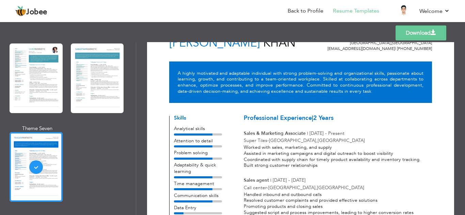
scroll to position [0, 0]
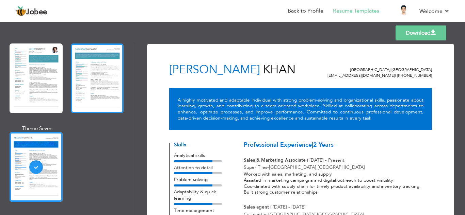
click at [86, 91] on div at bounding box center [97, 79] width 53 height 70
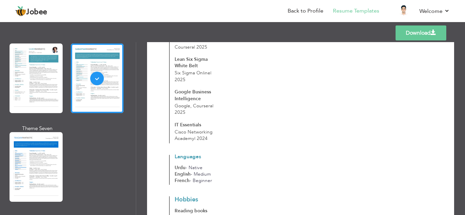
scroll to position [396, 0]
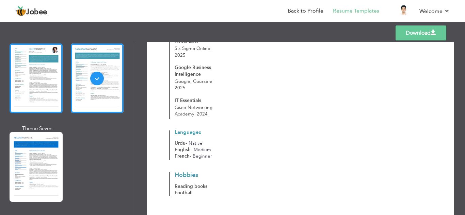
click at [58, 87] on div at bounding box center [36, 79] width 53 height 70
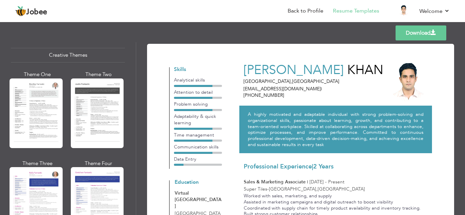
scroll to position [799, 0]
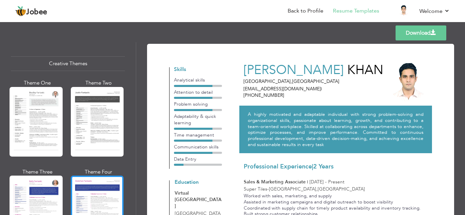
click at [73, 179] on div at bounding box center [97, 211] width 53 height 70
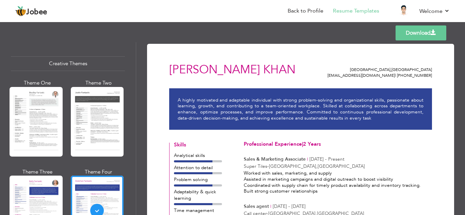
click at [48, 176] on div at bounding box center [36, 211] width 53 height 70
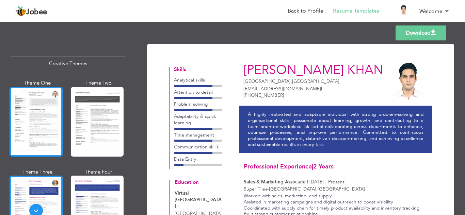
click at [46, 114] on div at bounding box center [36, 122] width 53 height 70
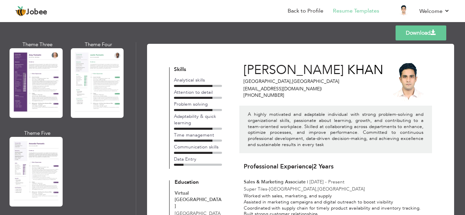
scroll to position [627, 0]
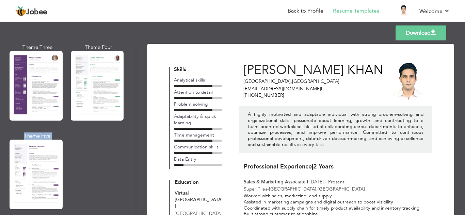
drag, startPoint x: 137, startPoint y: 127, endPoint x: 135, endPoint y: 120, distance: 6.3
click at [135, 120] on div "Professional Themes Theme One Theme Two Theme Three Theme Four" at bounding box center [232, 128] width 465 height 173
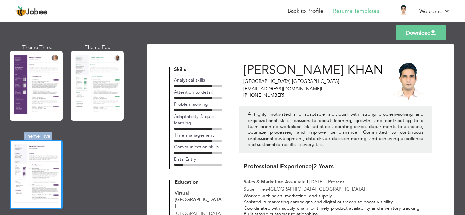
click at [47, 159] on div at bounding box center [36, 175] width 53 height 70
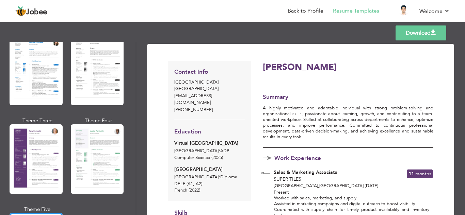
scroll to position [537, 0]
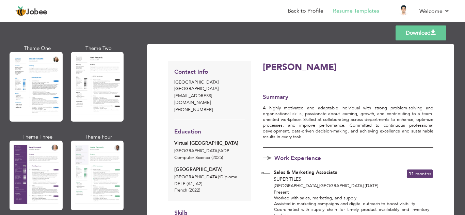
drag, startPoint x: 133, startPoint y: 124, endPoint x: 135, endPoint y: 118, distance: 6.8
click at [135, 118] on div "Professional Themes Theme One Theme Two Theme Three Theme Six" at bounding box center [68, 128] width 136 height 173
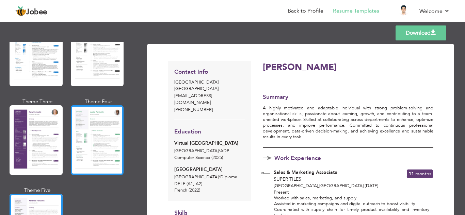
scroll to position [575, 0]
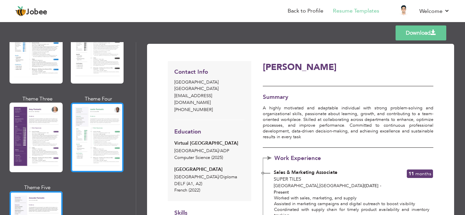
click at [118, 125] on div at bounding box center [97, 138] width 53 height 70
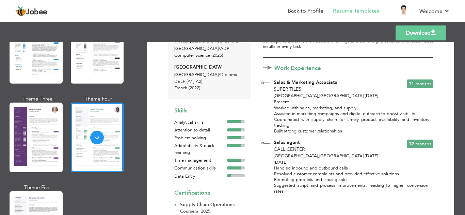
scroll to position [101, 0]
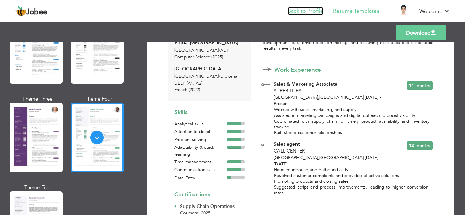
click at [306, 12] on link "Back to Profile" at bounding box center [305, 11] width 36 height 8
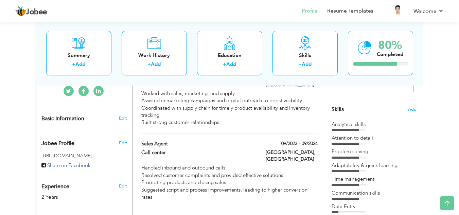
scroll to position [138, 0]
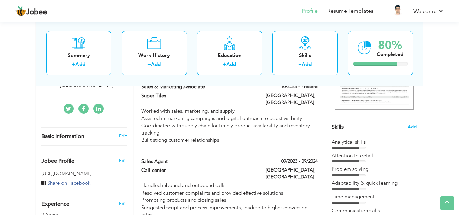
click at [417, 127] on span "Add" at bounding box center [412, 127] width 9 height 6
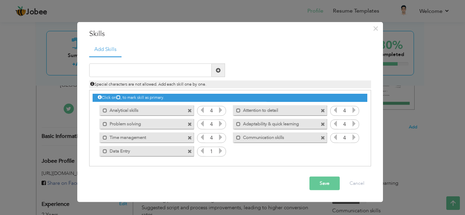
click at [323, 107] on span at bounding box center [323, 108] width 6 height 7
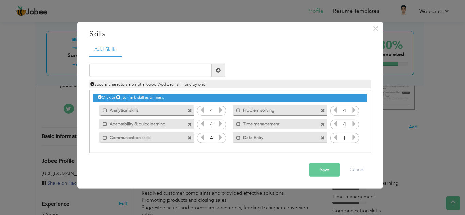
click at [321, 172] on button "Save" at bounding box center [324, 170] width 30 height 14
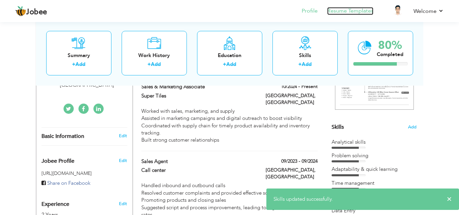
click at [369, 8] on link "Resume Templates" at bounding box center [351, 11] width 46 height 8
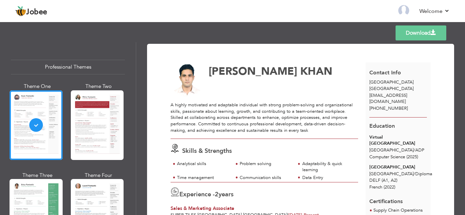
drag, startPoint x: 133, startPoint y: 57, endPoint x: 136, endPoint y: 73, distance: 16.2
click at [136, 73] on div "Professional Themes Theme One Theme Two Theme Three Theme Four Theme Five" at bounding box center [68, 128] width 136 height 173
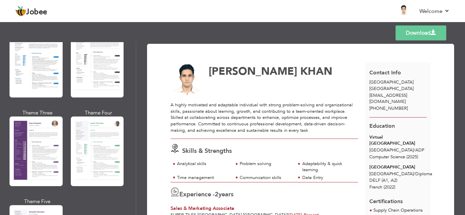
scroll to position [589, 0]
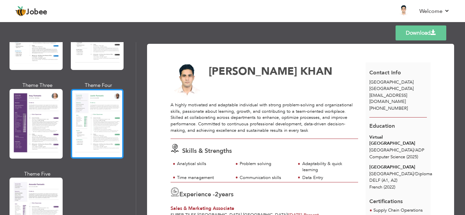
click at [108, 125] on div at bounding box center [97, 124] width 53 height 70
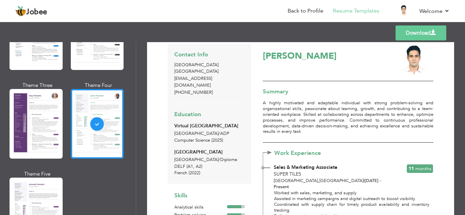
scroll to position [0, 0]
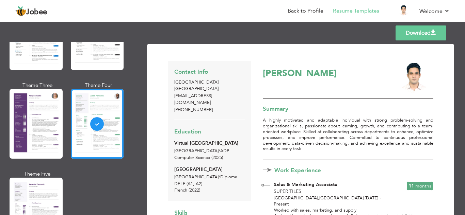
click at [416, 36] on link "Download" at bounding box center [420, 33] width 51 height 15
